Goal: Find specific page/section: Find specific page/section

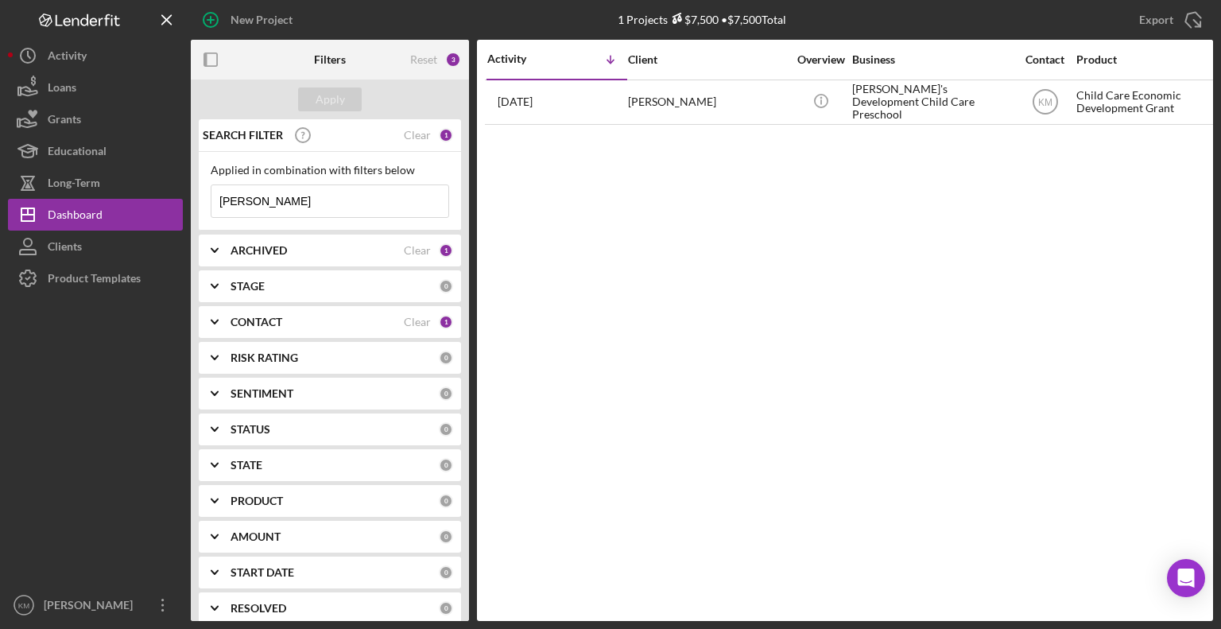
click at [270, 204] on input "[PERSON_NAME]" at bounding box center [329, 201] width 237 height 32
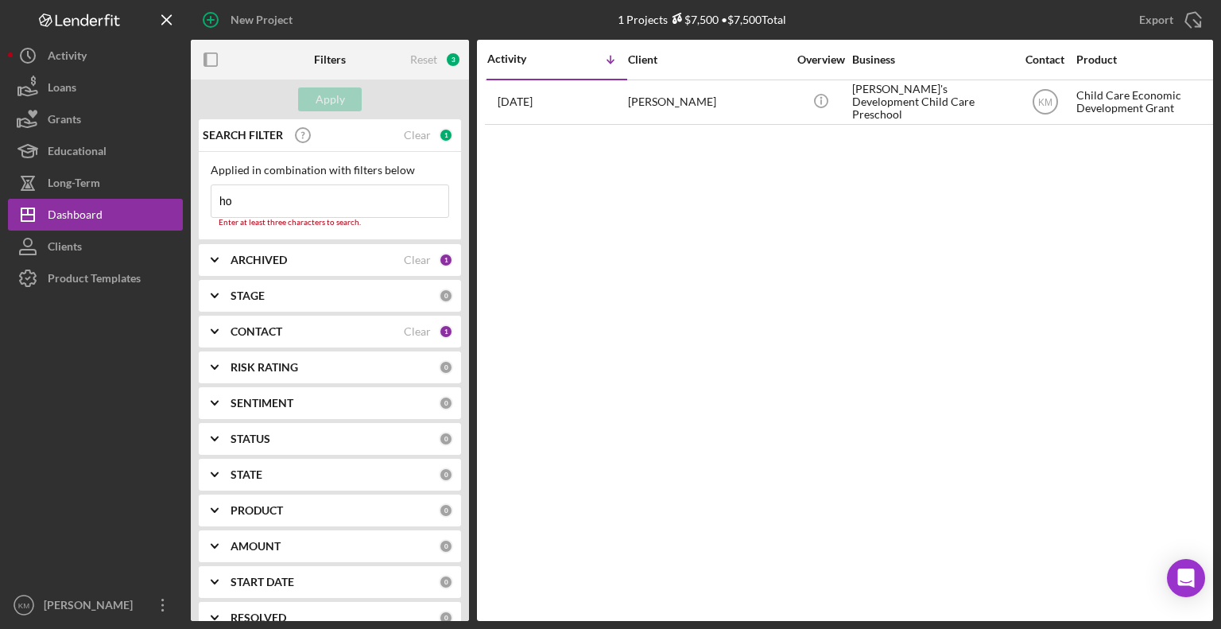
type input "h"
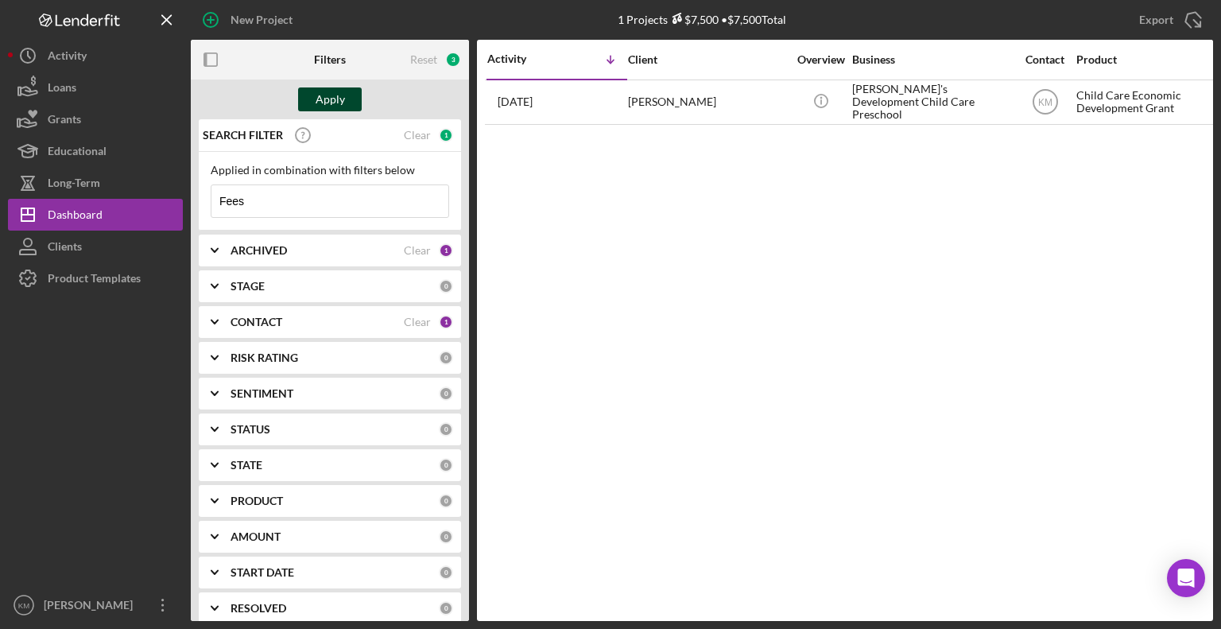
type input "Fees"
click at [320, 89] on div "Apply" at bounding box center [330, 99] width 29 height 24
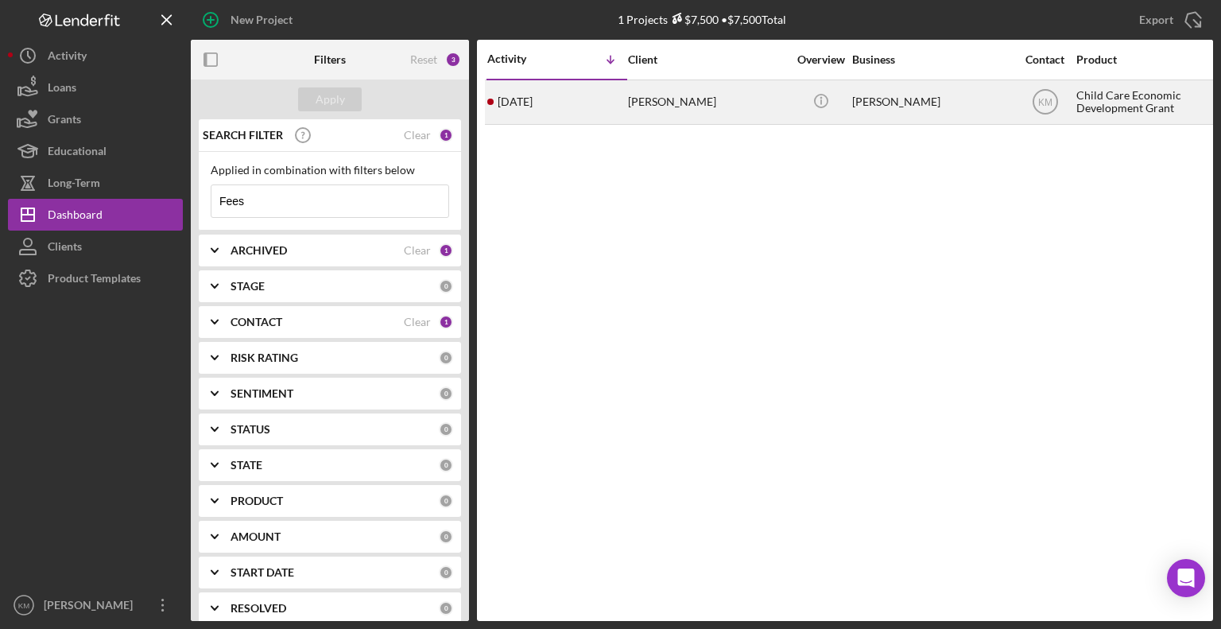
click at [649, 96] on div "[PERSON_NAME]" at bounding box center [707, 102] width 159 height 42
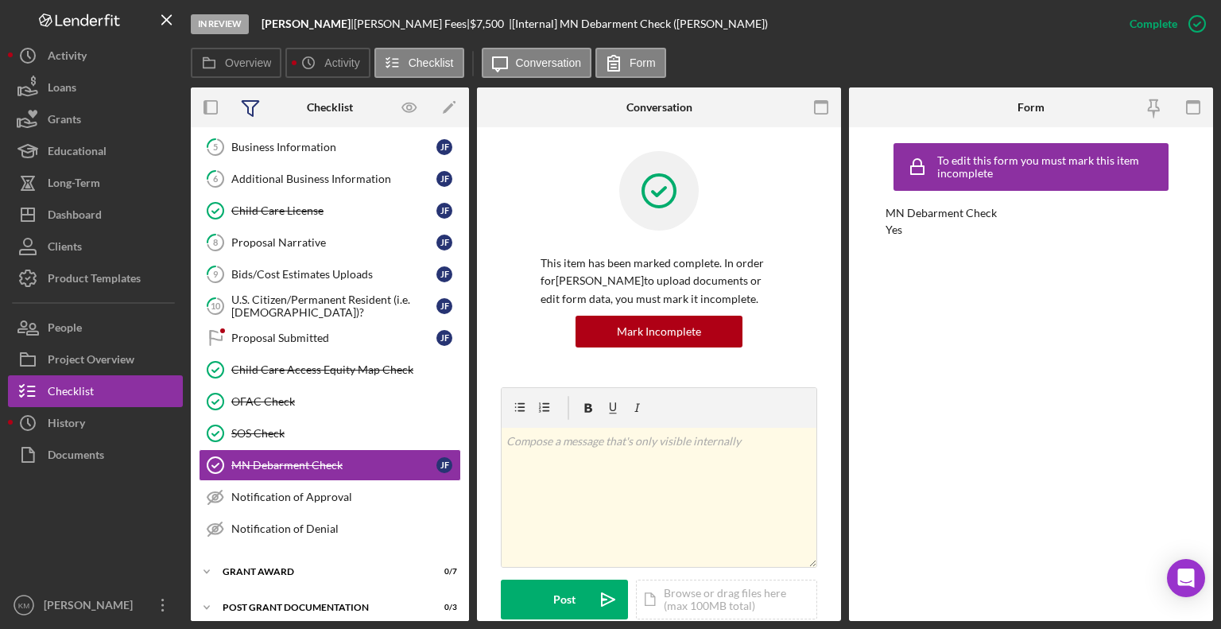
scroll to position [169, 0]
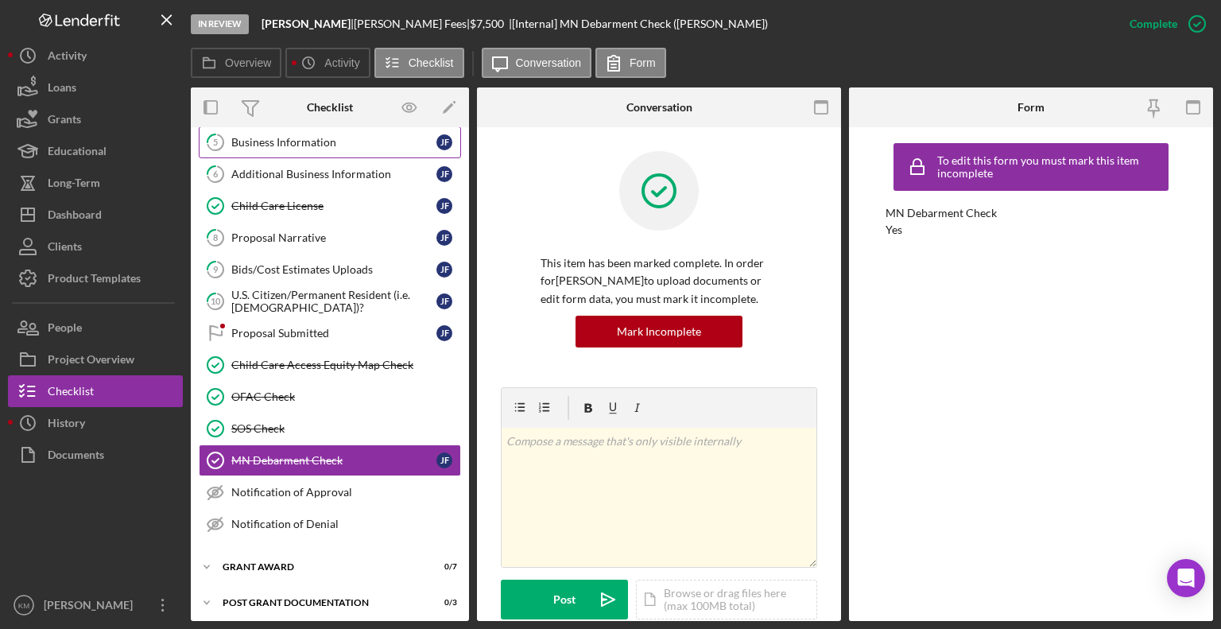
click at [339, 146] on link "5 Business Information [PERSON_NAME]" at bounding box center [330, 142] width 262 height 32
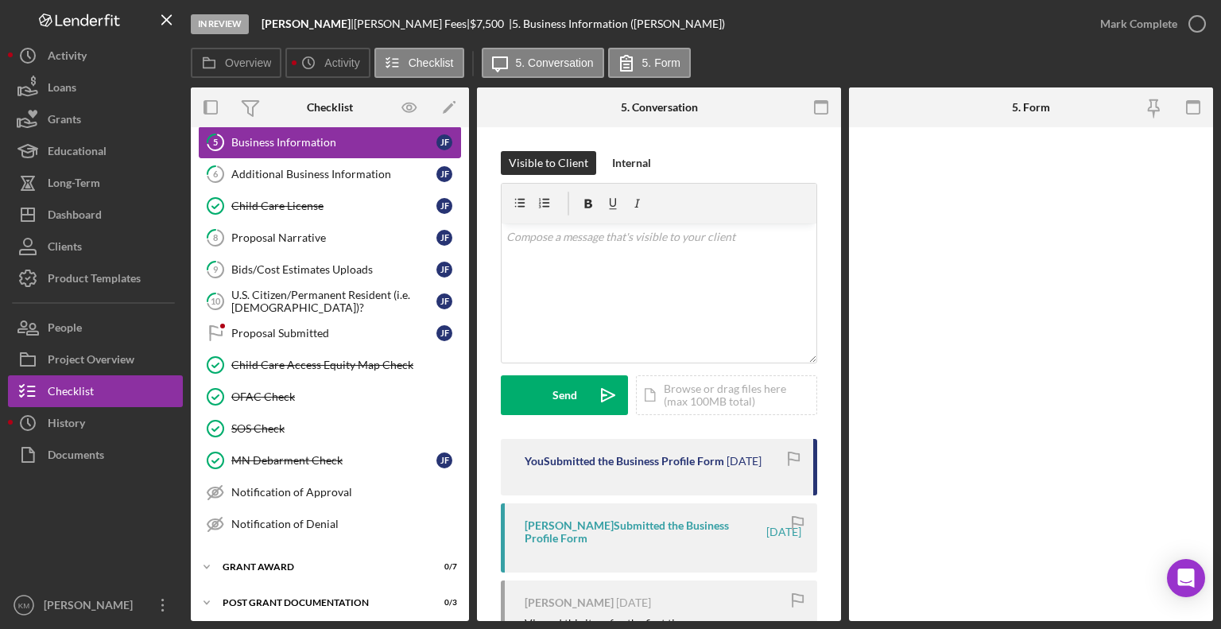
scroll to position [169, 0]
